Goal: Task Accomplishment & Management: Manage account settings

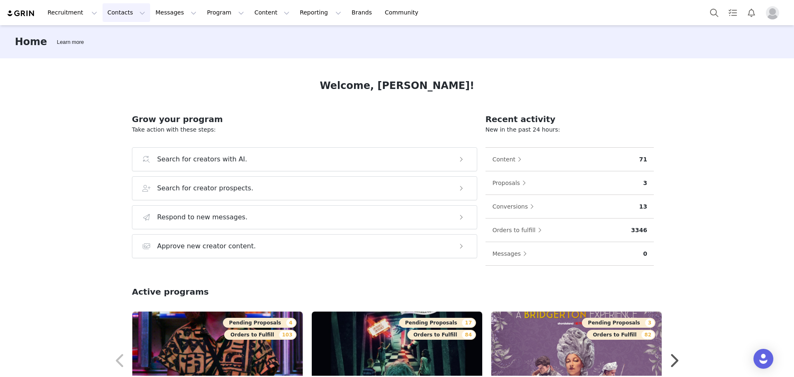
click at [112, 9] on button "Contacts Contacts" at bounding box center [127, 12] width 48 height 19
click at [126, 36] on div "Creators" at bounding box center [127, 36] width 55 height 9
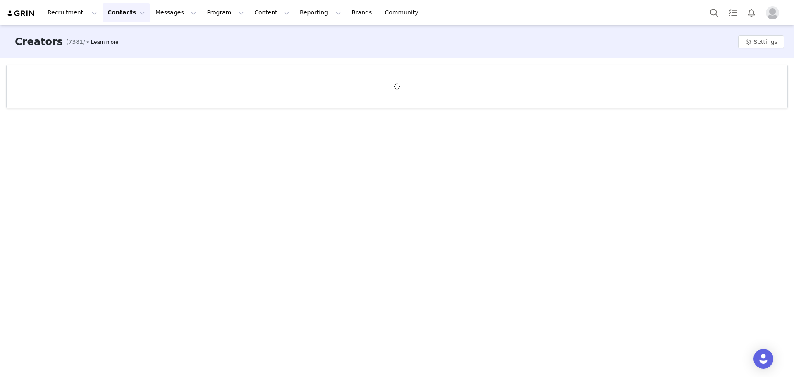
click at [777, 8] on img "Profile" at bounding box center [772, 12] width 13 height 13
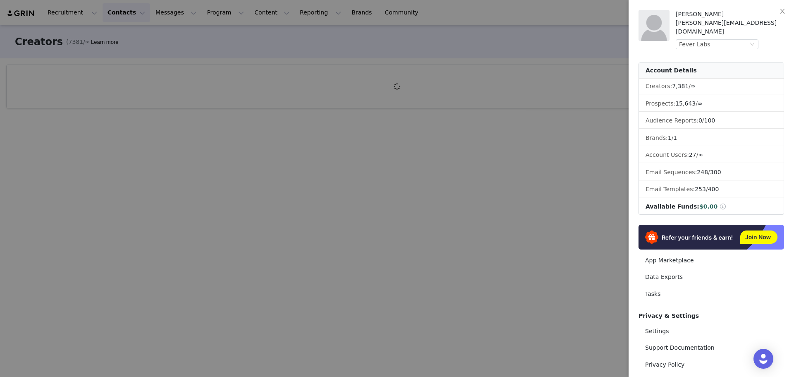
click at [547, 38] on div at bounding box center [397, 188] width 794 height 377
click at [275, 62] on div "Ivanna Sanguineti Ivanna.Sanguineti@feverup.com Fever Labs Account Details Crea…" at bounding box center [397, 188] width 794 height 377
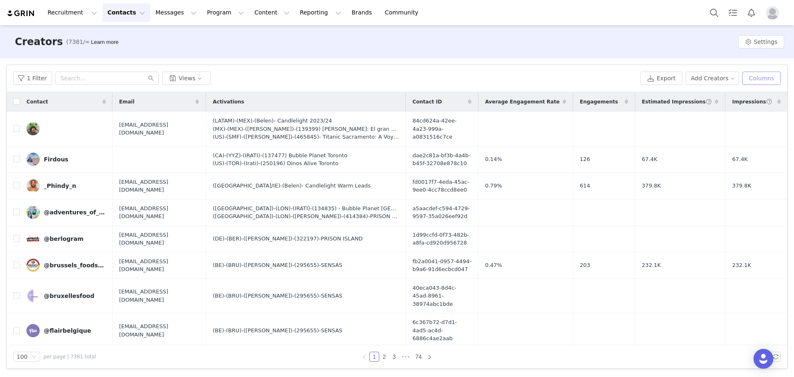
click at [749, 80] on button "Columns" at bounding box center [761, 78] width 38 height 13
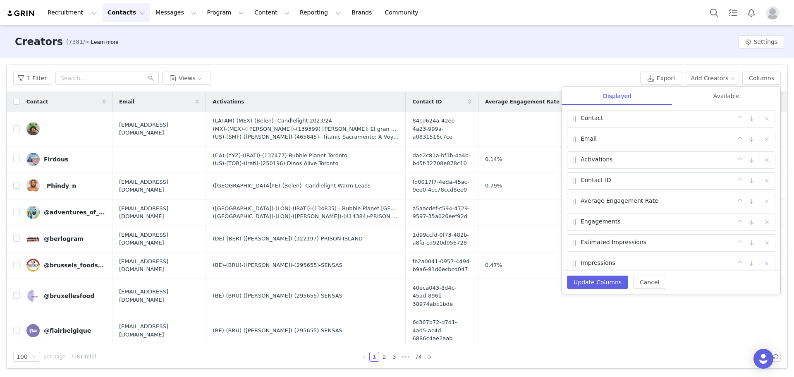
click at [761, 262] on button "button" at bounding box center [766, 263] width 10 height 10
click at [770, 238] on button "button" at bounding box center [766, 243] width 10 height 10
click at [767, 226] on button "button" at bounding box center [766, 222] width 10 height 10
click at [768, 201] on button "button" at bounding box center [766, 201] width 10 height 10
click at [768, 179] on button "button" at bounding box center [766, 181] width 10 height 10
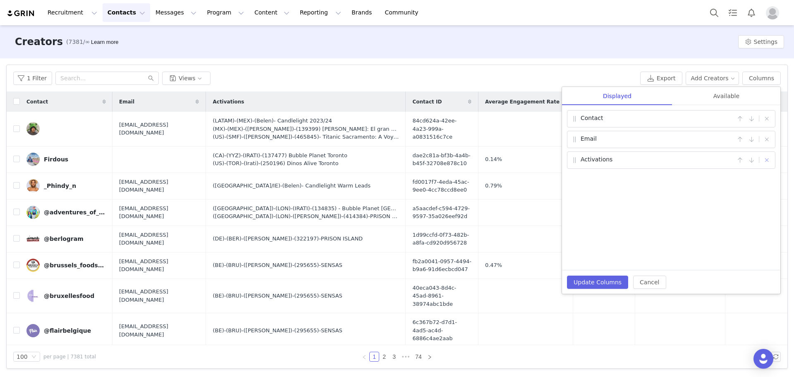
click at [770, 157] on button "button" at bounding box center [766, 160] width 10 height 10
click at [767, 143] on button "button" at bounding box center [766, 139] width 10 height 10
click at [770, 112] on div "Contact |" at bounding box center [671, 118] width 208 height 17
click at [766, 116] on button "button" at bounding box center [766, 119] width 10 height 10
click at [726, 97] on div "Available" at bounding box center [726, 96] width 108 height 19
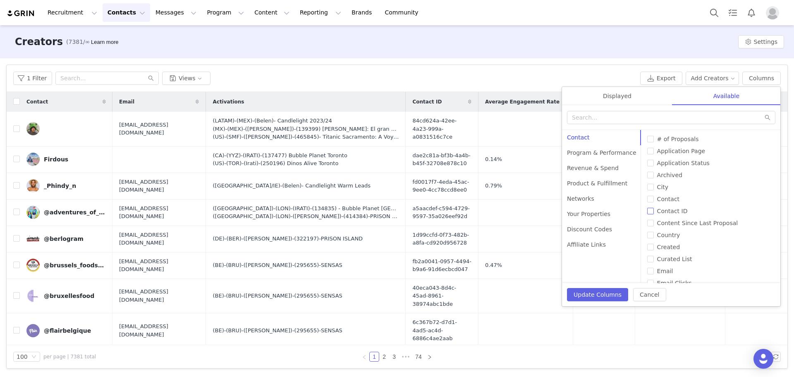
click at [647, 211] on input "Contact ID" at bounding box center [650, 211] width 7 height 7
checkbox input "true"
click at [585, 197] on div "Networks" at bounding box center [601, 198] width 79 height 15
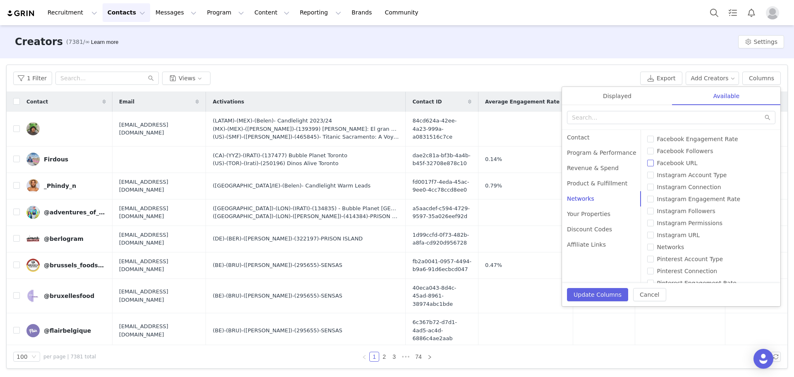
scroll to position [3, 0]
click at [647, 159] on input "Facebook URL" at bounding box center [650, 159] width 7 height 7
click at [647, 160] on input "Facebook URL" at bounding box center [650, 159] width 7 height 7
checkbox input "false"
click at [654, 235] on span "Instagram URL" at bounding box center [678, 231] width 49 height 7
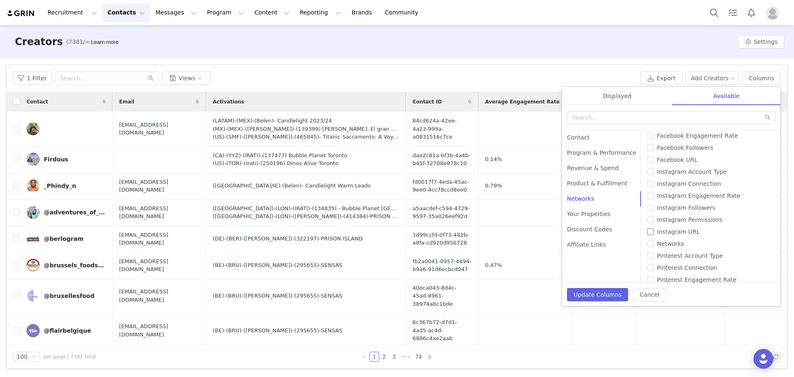
click at [647, 235] on input "Instagram URL" at bounding box center [650, 231] width 7 height 7
checkbox input "true"
click at [647, 274] on label "TikTok URL" at bounding box center [710, 277] width 126 height 9
click at [647, 274] on input "TikTok URL" at bounding box center [650, 277] width 7 height 7
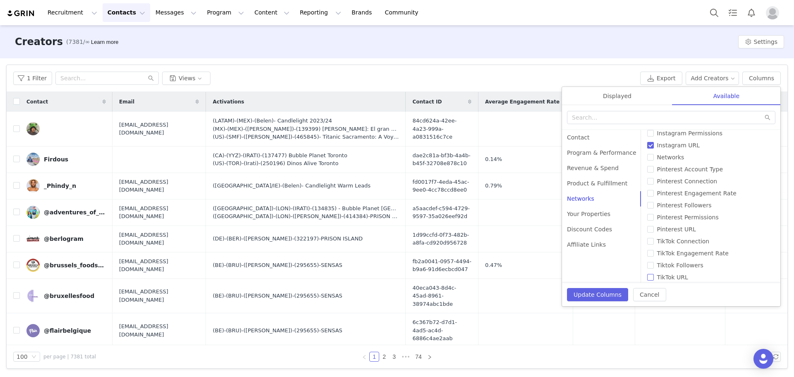
checkbox input "true"
click at [647, 275] on input "YouTube URL" at bounding box center [650, 273] width 7 height 7
checkbox input "true"
click at [654, 200] on span "Twitter URL" at bounding box center [673, 201] width 39 height 7
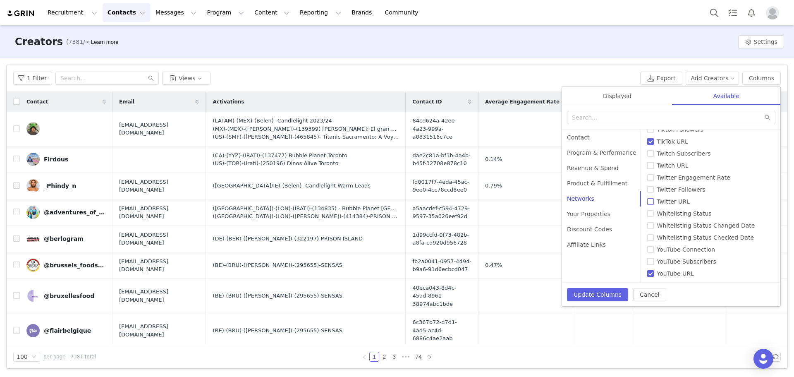
click at [647, 200] on input "Twitter URL" at bounding box center [650, 201] width 7 height 7
checkbox input "true"
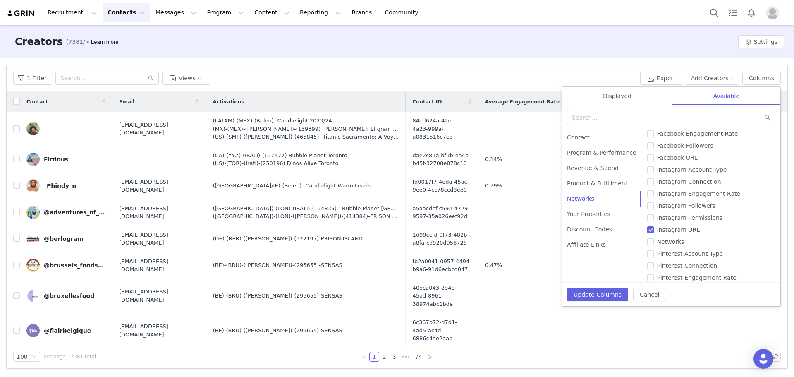
scroll to position [0, 0]
click at [647, 163] on input "Facebook URL" at bounding box center [650, 163] width 7 height 7
checkbox input "true"
click at [595, 291] on button "Update Columns" at bounding box center [597, 294] width 61 height 13
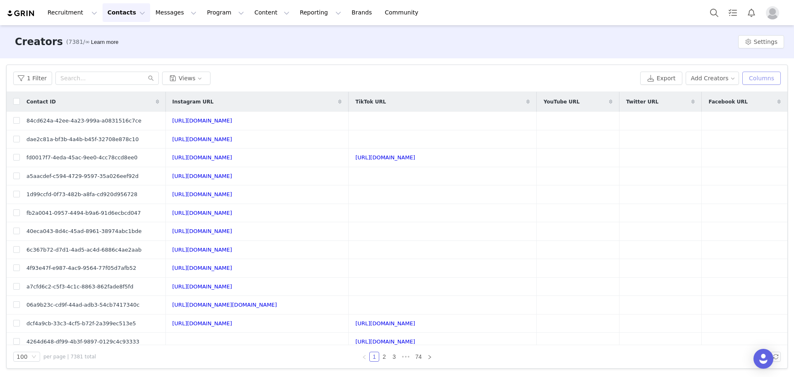
click at [759, 84] on button "Columns" at bounding box center [761, 78] width 38 height 13
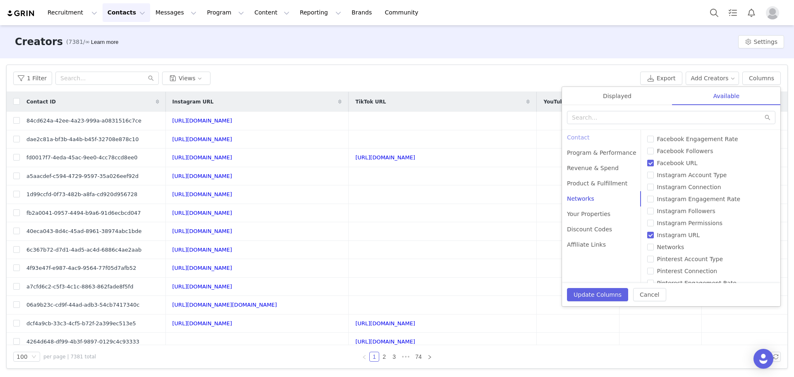
click at [597, 137] on div "Contact" at bounding box center [601, 137] width 79 height 15
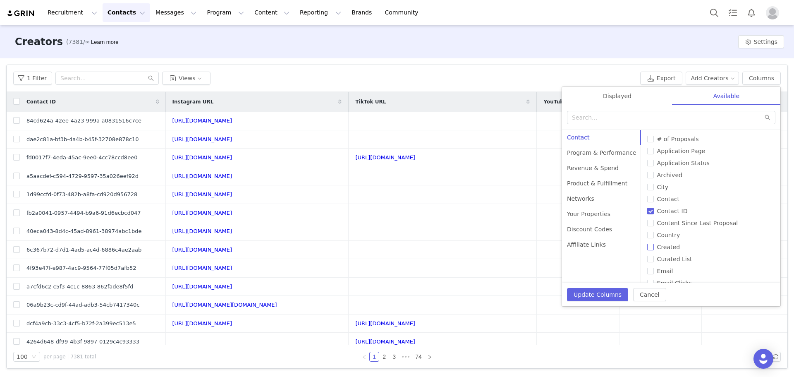
scroll to position [19, 0]
click at [654, 251] on span "Email" at bounding box center [665, 252] width 23 height 7
click at [647, 251] on input "Email" at bounding box center [650, 252] width 7 height 7
checkbox input "true"
click at [597, 168] on div "Revenue & Spend" at bounding box center [601, 167] width 79 height 15
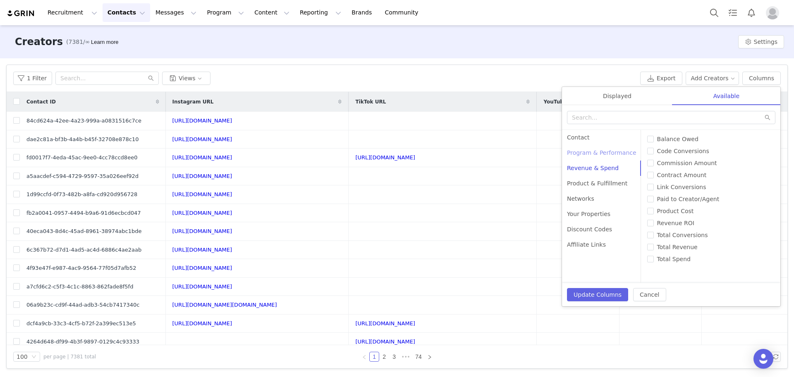
click at [607, 149] on div "Program & Performance" at bounding box center [601, 152] width 79 height 15
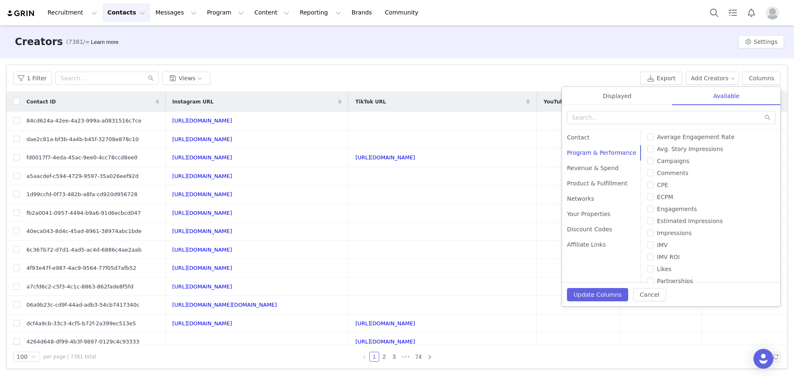
scroll to position [27, 0]
click at [647, 222] on input "Estimated Impressions" at bounding box center [650, 220] width 7 height 7
checkbox input "true"
click at [647, 231] on input "Impressions" at bounding box center [650, 232] width 7 height 7
checkbox input "true"
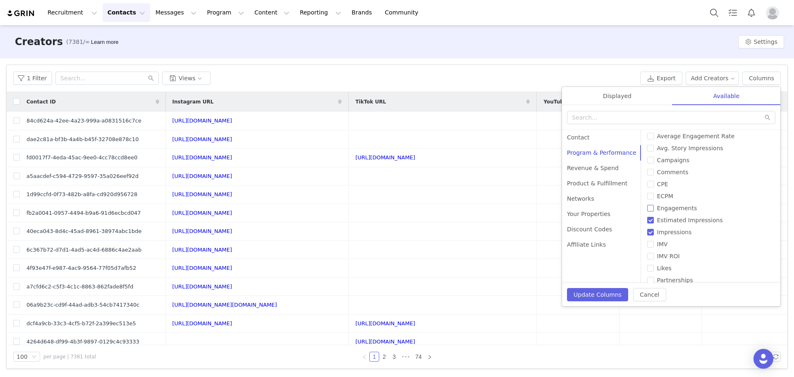
click at [647, 210] on input "Engagements" at bounding box center [650, 208] width 7 height 7
checkbox input "true"
click at [592, 295] on button "Update Columns" at bounding box center [597, 294] width 61 height 13
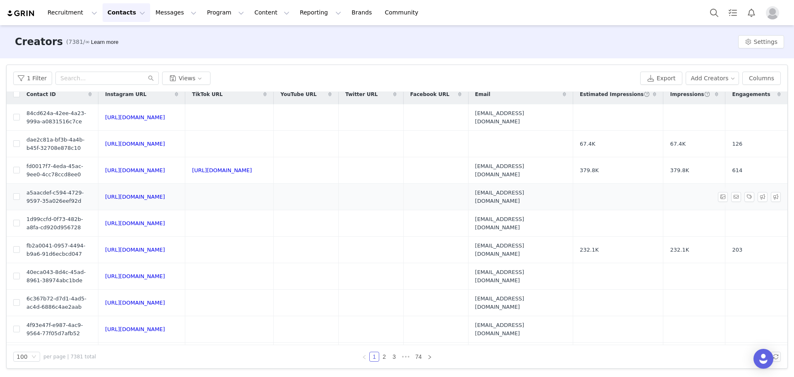
scroll to position [0, 268]
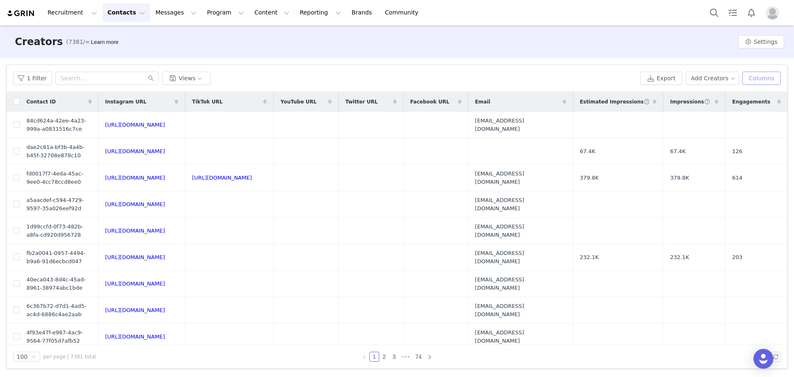
click at [756, 78] on button "Columns" at bounding box center [761, 78] width 38 height 13
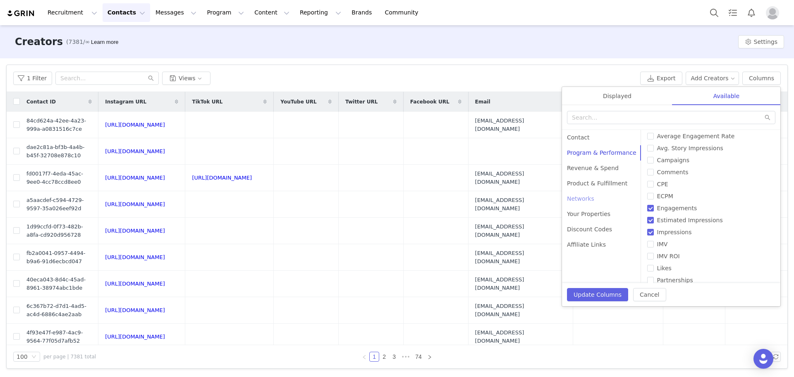
click at [593, 196] on div "Networks" at bounding box center [601, 198] width 79 height 15
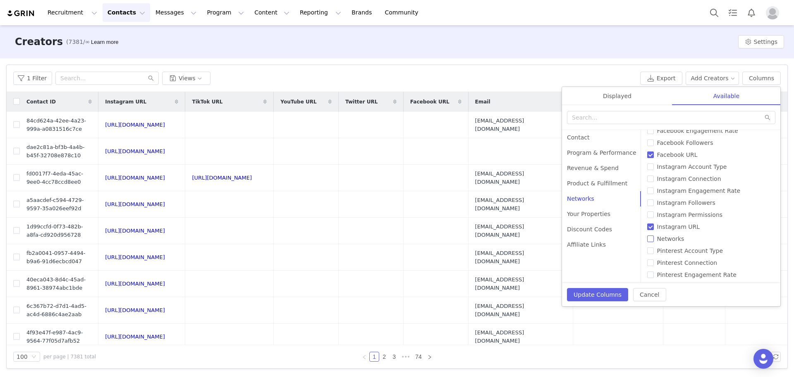
scroll to position [9, 0]
click at [647, 204] on input "Instagram Followers" at bounding box center [650, 201] width 7 height 7
checkbox input "true"
click at [647, 150] on input "Facebook Followers" at bounding box center [650, 151] width 7 height 7
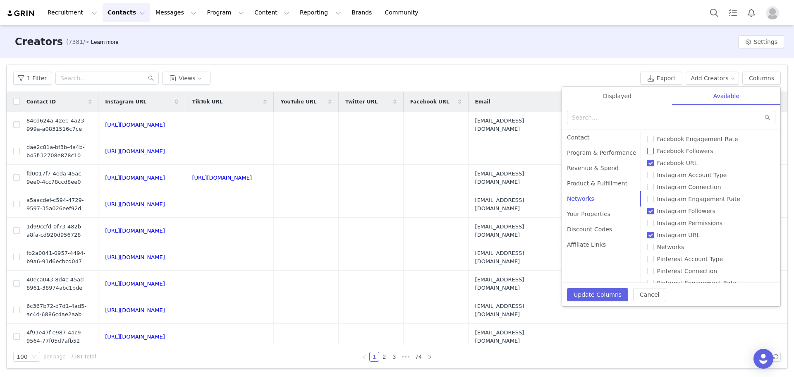
checkbox input "true"
click at [647, 232] on input "Tiktok Followers" at bounding box center [650, 231] width 7 height 7
checkbox input "true"
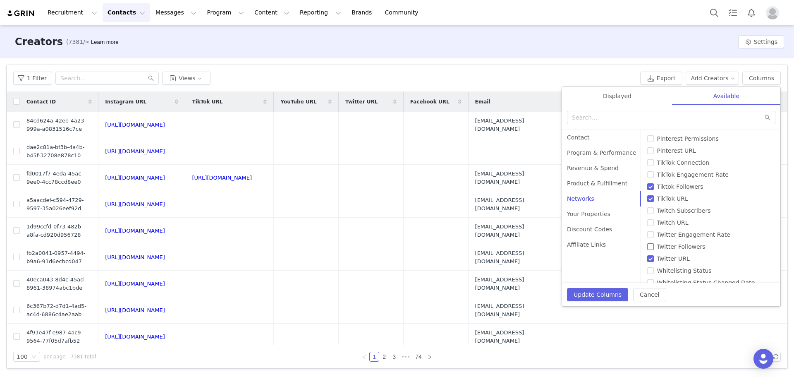
click at [647, 246] on input "Twitter Followers" at bounding box center [650, 246] width 7 height 7
checkbox input "true"
click at [647, 261] on input "YouTube Subscribers" at bounding box center [650, 261] width 7 height 7
checkbox input "true"
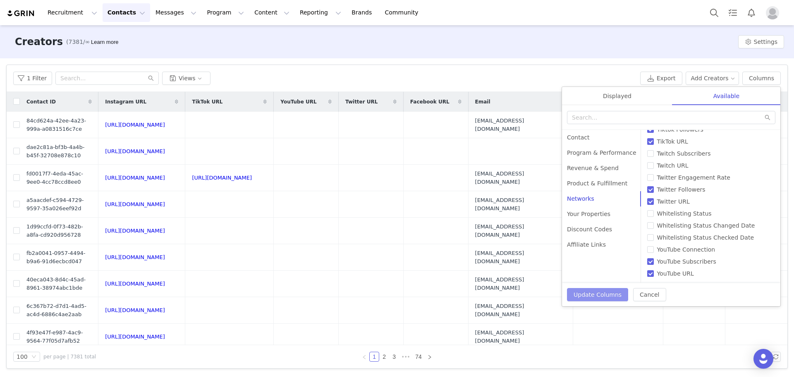
click at [601, 289] on button "Update Columns" at bounding box center [597, 294] width 61 height 13
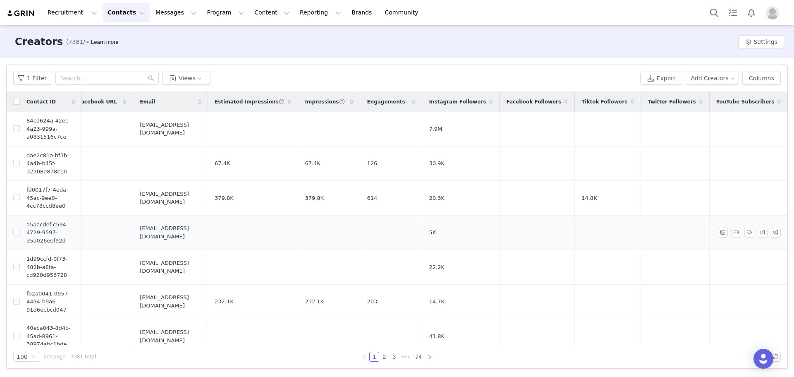
scroll to position [0, 594]
click at [29, 358] on div "100" at bounding box center [23, 356] width 13 height 9
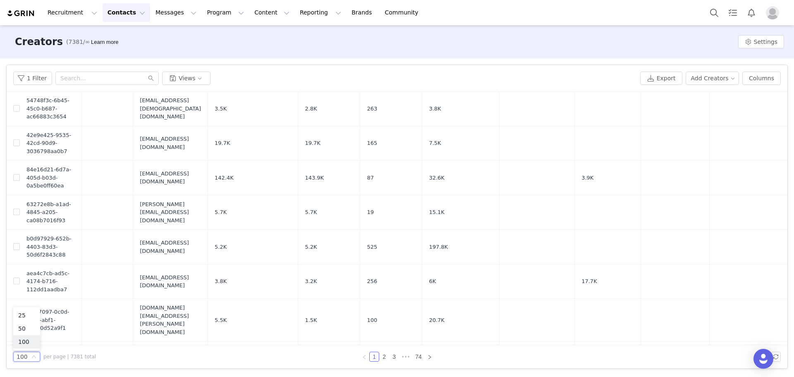
scroll to position [3218, 594]
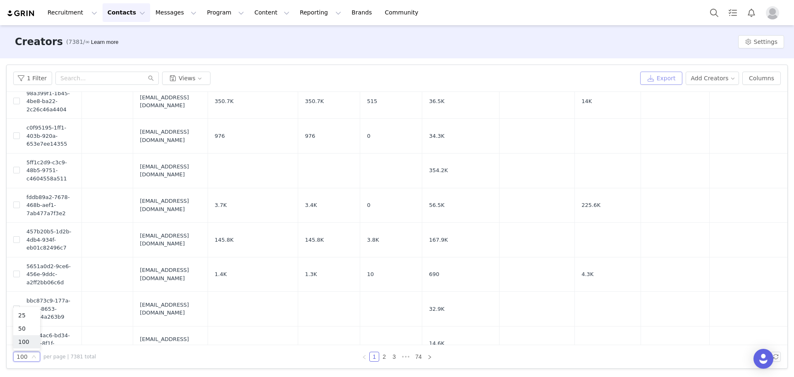
click at [666, 79] on button "Export" at bounding box center [661, 78] width 42 height 13
click at [674, 78] on button "Export" at bounding box center [661, 78] width 42 height 13
click at [768, 14] on img "Profile" at bounding box center [772, 12] width 13 height 13
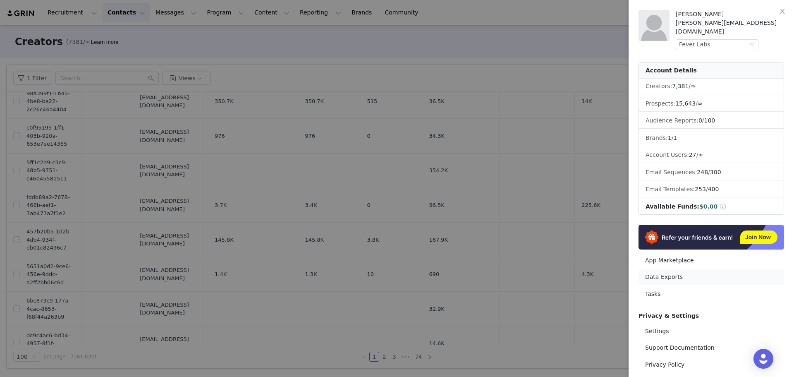
click at [658, 271] on link "Data Exports" at bounding box center [711, 276] width 146 height 15
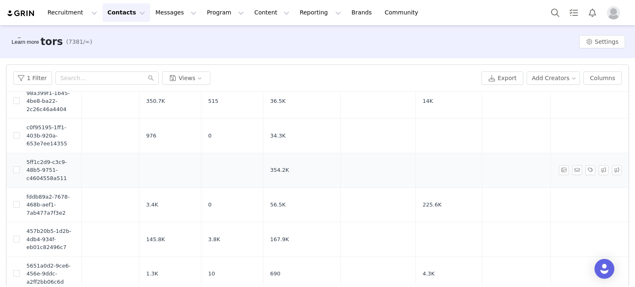
scroll to position [3218, 593]
click at [50, 158] on span "5ff1c2d9-c3c9-48b5-9751-c4604558a511" at bounding box center [50, 170] width 49 height 24
click at [53, 158] on span "5ff1c2d9-c3c9-48b5-9751-c4604558a511" at bounding box center [50, 170] width 49 height 24
click at [47, 193] on span "fddb89a2-7678-468b-aef1-7ab477a7f3e2" at bounding box center [50, 205] width 49 height 24
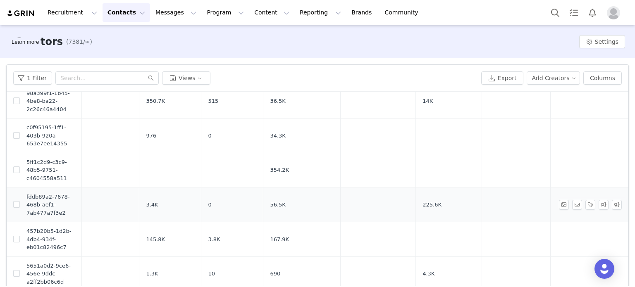
click at [49, 188] on td "aikakibonge@gmail.com" at bounding box center [11, 205] width 75 height 35
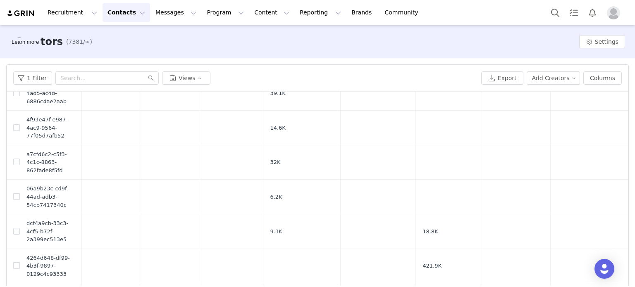
scroll to position [0, 593]
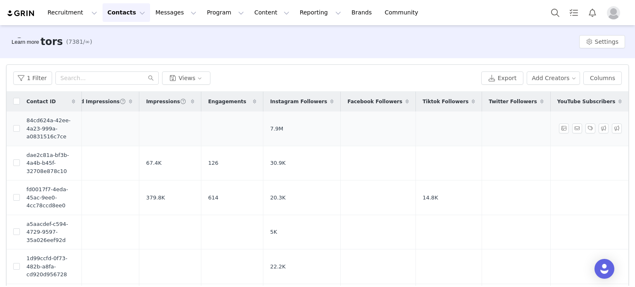
click at [20, 129] on td "84cd624a-42ee-4a23-999a-a0831516c7ce" at bounding box center [51, 129] width 62 height 34
click at [20, 126] on td "84cd624a-42ee-4a23-999a-a0831516c7ce" at bounding box center [51, 129] width 62 height 34
click at [16, 129] on input "checkbox" at bounding box center [16, 128] width 7 height 7
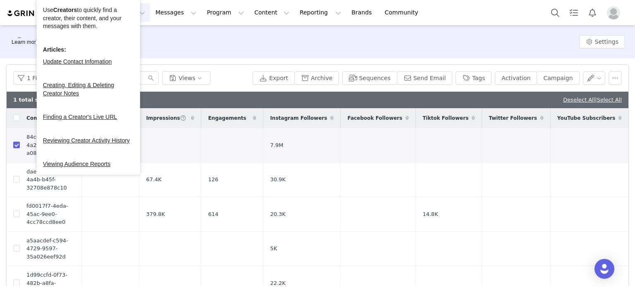
click at [10, 42] on div "Learn more" at bounding box center [25, 42] width 31 height 8
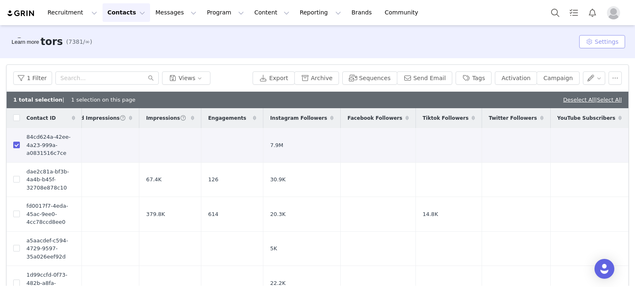
click at [595, 43] on button "Settings" at bounding box center [602, 41] width 46 height 13
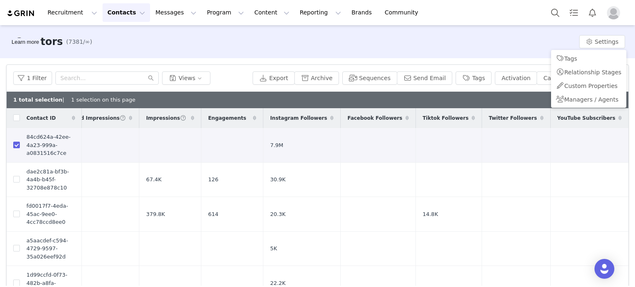
click at [494, 50] on div "Creators (7381/∞) Learn more Settings" at bounding box center [317, 41] width 635 height 33
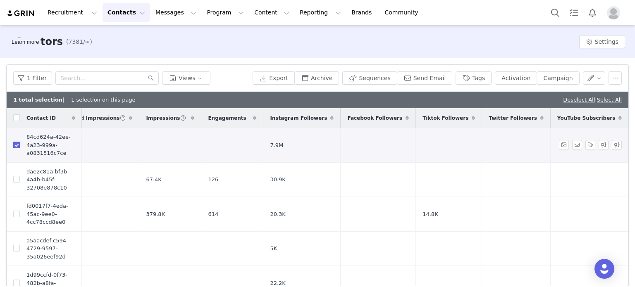
click at [17, 146] on input "checkbox" at bounding box center [16, 145] width 7 height 7
checkbox input "false"
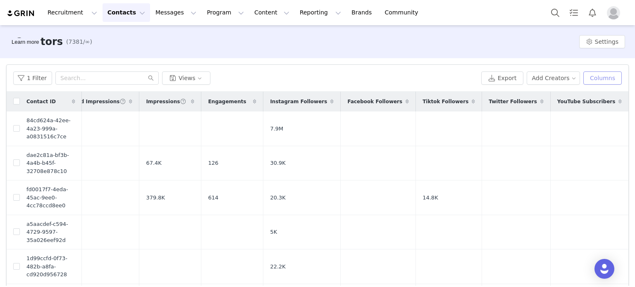
click at [596, 82] on button "Columns" at bounding box center [602, 78] width 38 height 13
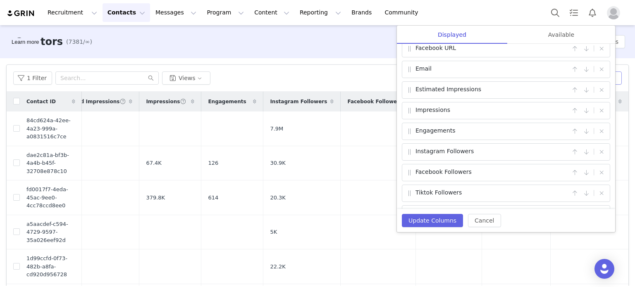
scroll to position [0, 0]
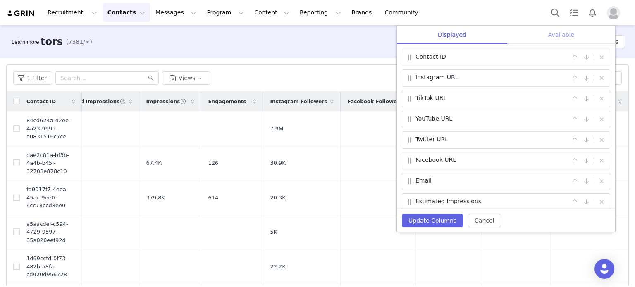
click at [566, 26] on div "Available" at bounding box center [561, 35] width 108 height 19
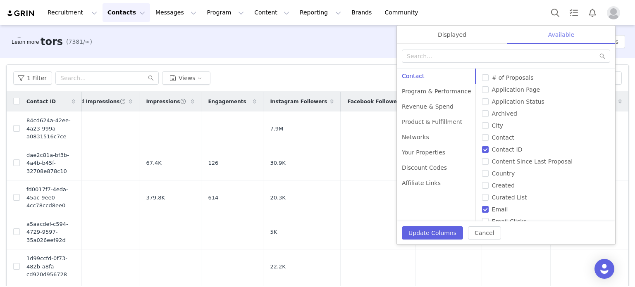
click at [558, 34] on div "Available" at bounding box center [561, 35] width 108 height 19
click at [482, 129] on label "City" at bounding box center [545, 126] width 126 height 9
click at [482, 129] on input "City" at bounding box center [485, 125] width 7 height 7
click at [482, 126] on input "City" at bounding box center [485, 125] width 7 height 7
checkbox input "false"
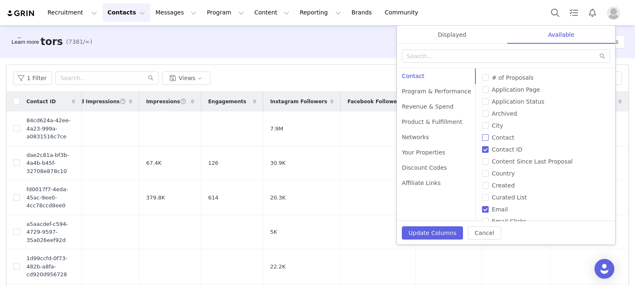
click at [482, 135] on input "Contact" at bounding box center [485, 137] width 7 height 7
checkbox input "true"
click at [430, 232] on button "Update Columns" at bounding box center [432, 233] width 61 height 13
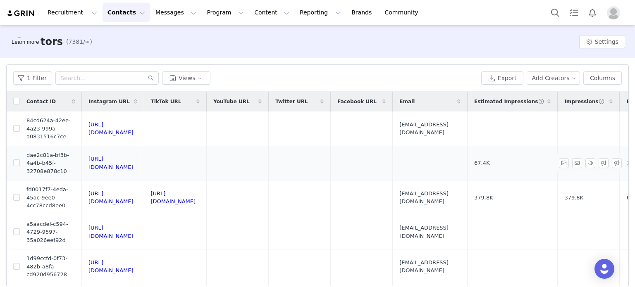
scroll to position [0, 854]
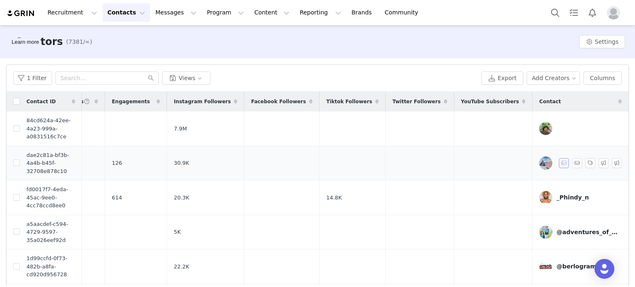
click at [559, 160] on button "button" at bounding box center [564, 163] width 10 height 10
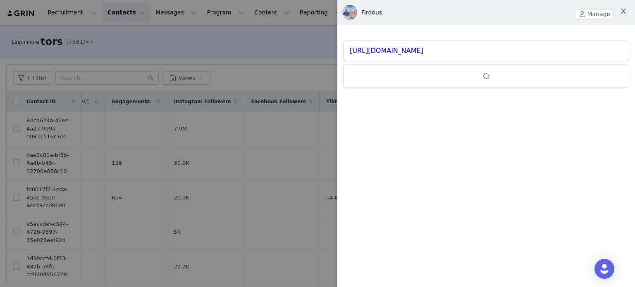
click at [619, 16] on button "Close" at bounding box center [623, 11] width 23 height 23
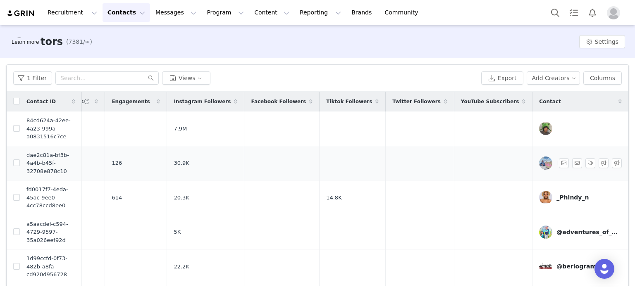
click at [539, 167] on img at bounding box center [545, 163] width 13 height 13
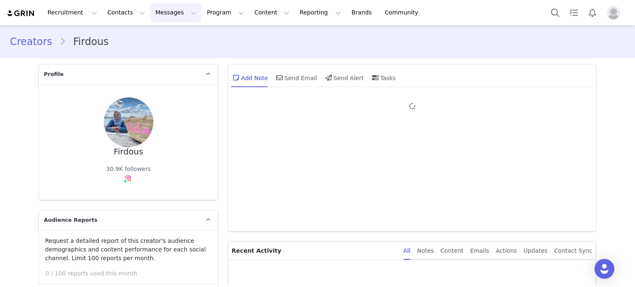
type input "+1 (United States)"
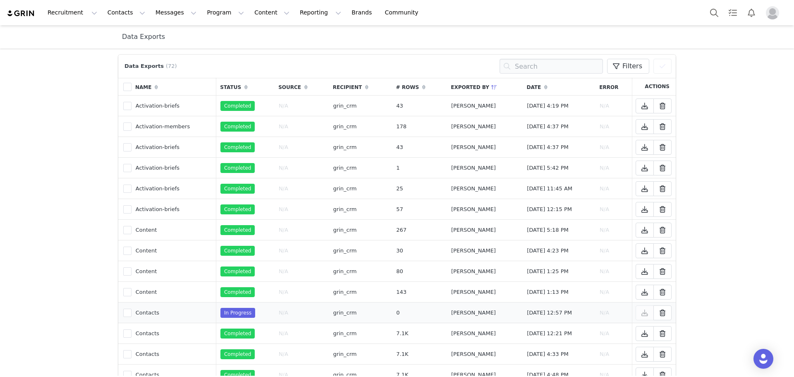
click at [447, 311] on td "[PERSON_NAME]" at bounding box center [485, 312] width 76 height 21
click at [489, 88] on span at bounding box center [494, 87] width 10 height 10
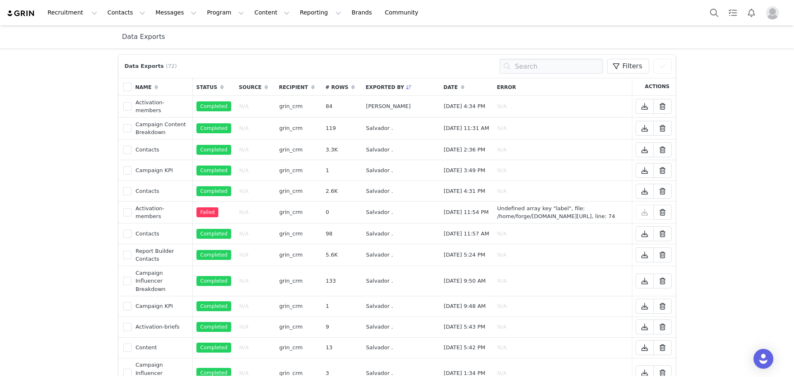
click at [439, 87] on th "Date" at bounding box center [465, 87] width 53 height 18
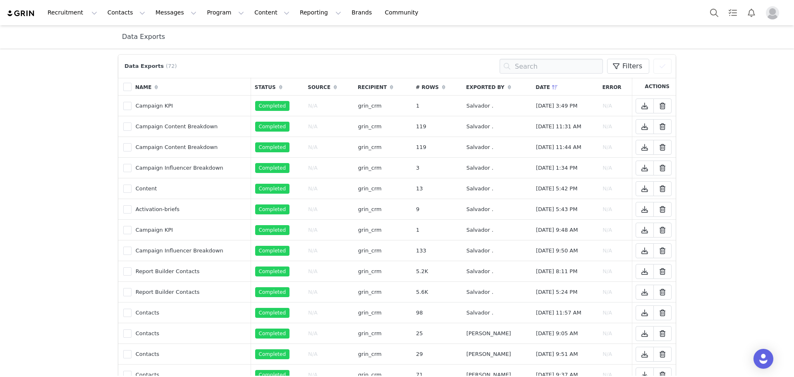
click at [552, 89] on icon at bounding box center [555, 87] width 6 height 5
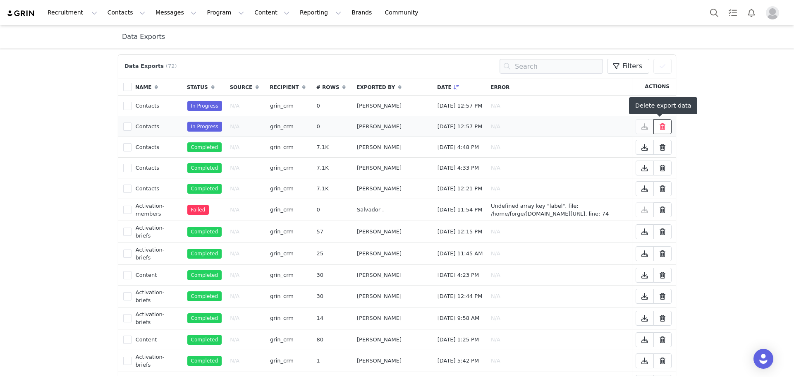
click at [662, 130] on span at bounding box center [662, 127] width 10 height 10
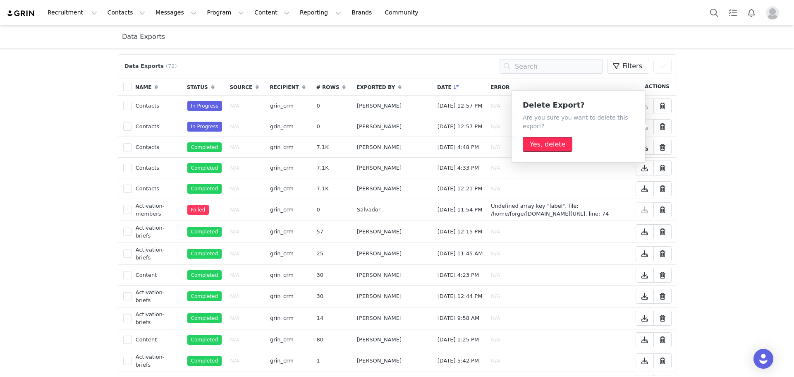
click at [533, 146] on button "Yes, delete" at bounding box center [547, 144] width 50 height 15
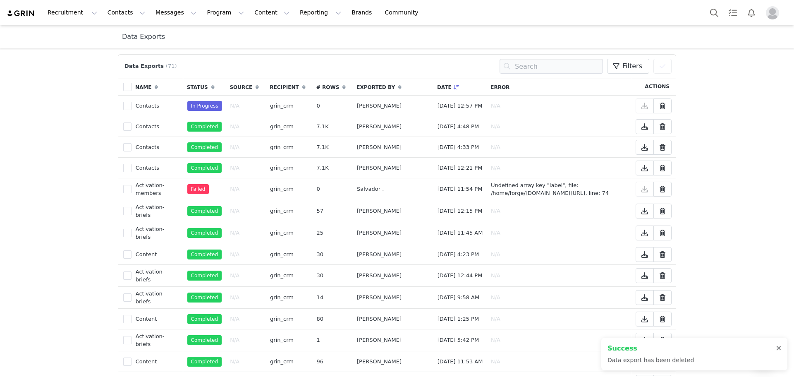
click at [779, 347] on div at bounding box center [778, 348] width 5 height 7
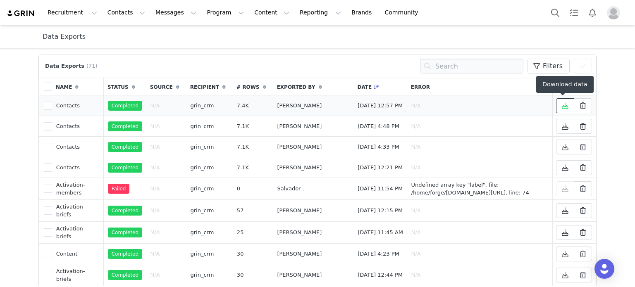
click at [563, 107] on icon at bounding box center [565, 106] width 7 height 7
